Goal: Information Seeking & Learning: Learn about a topic

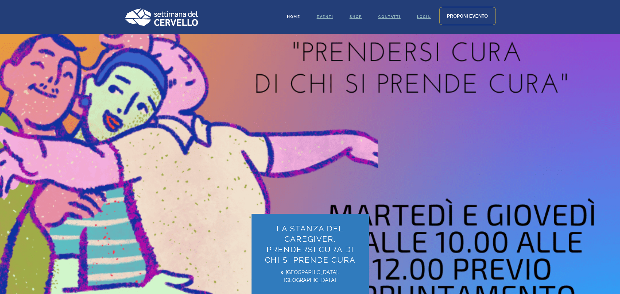
click at [295, 17] on span "Home" at bounding box center [293, 17] width 13 height 4
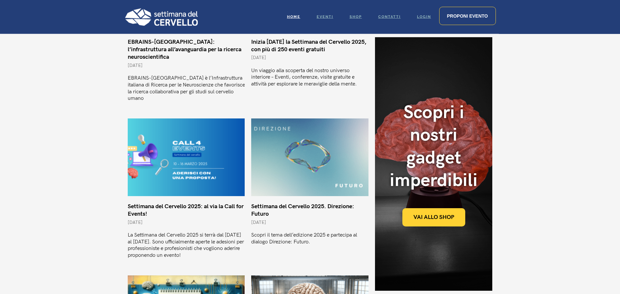
scroll to position [299, 0]
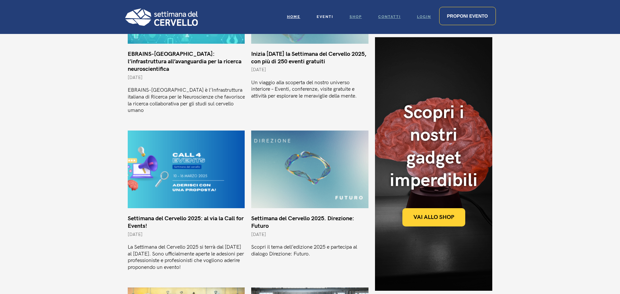
click at [322, 17] on span "Eventi" at bounding box center [325, 17] width 17 height 4
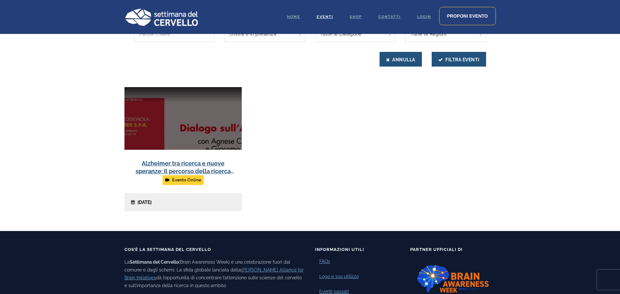
scroll to position [233, 0]
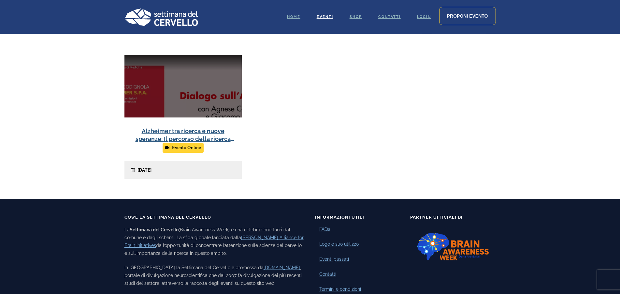
click at [158, 172] on link at bounding box center [182, 117] width 117 height 124
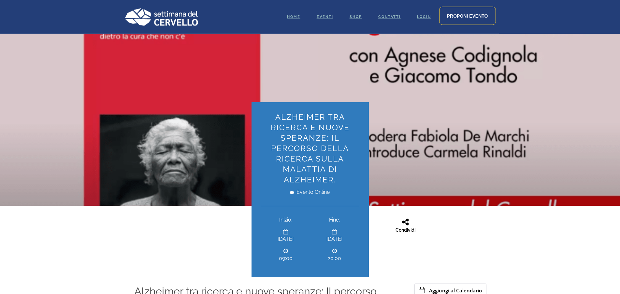
scroll to position [66, 0]
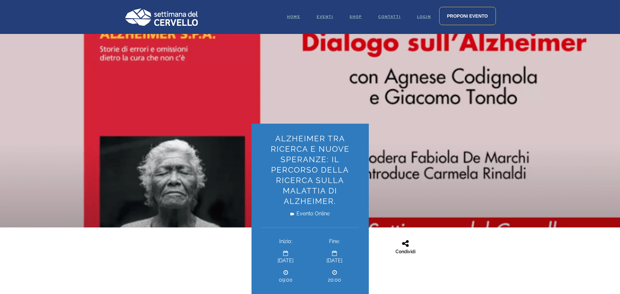
click at [175, 13] on img at bounding box center [160, 17] width 73 height 18
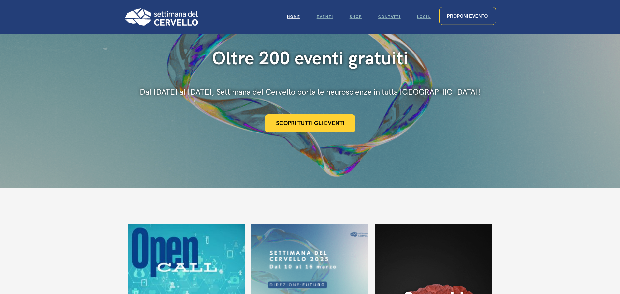
scroll to position [66, 0]
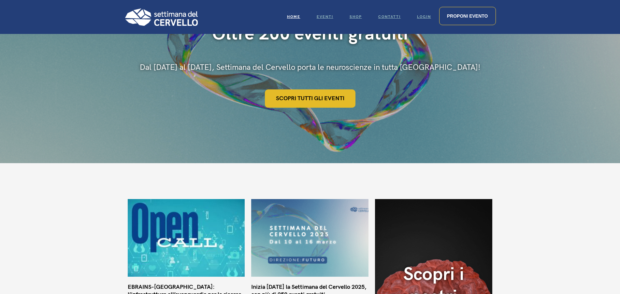
click at [312, 102] on link "Scopri tutti gli eventi" at bounding box center [310, 98] width 91 height 18
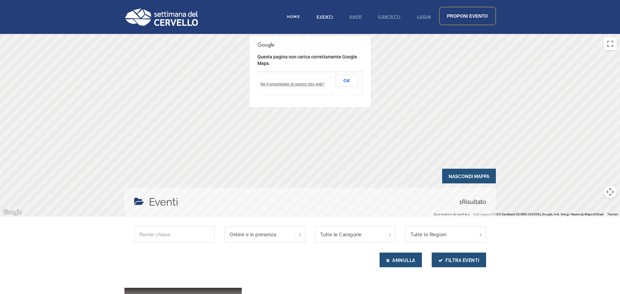
click at [289, 14] on link "Home" at bounding box center [294, 17] width 30 height 34
